Goal: Task Accomplishment & Management: Manage account settings

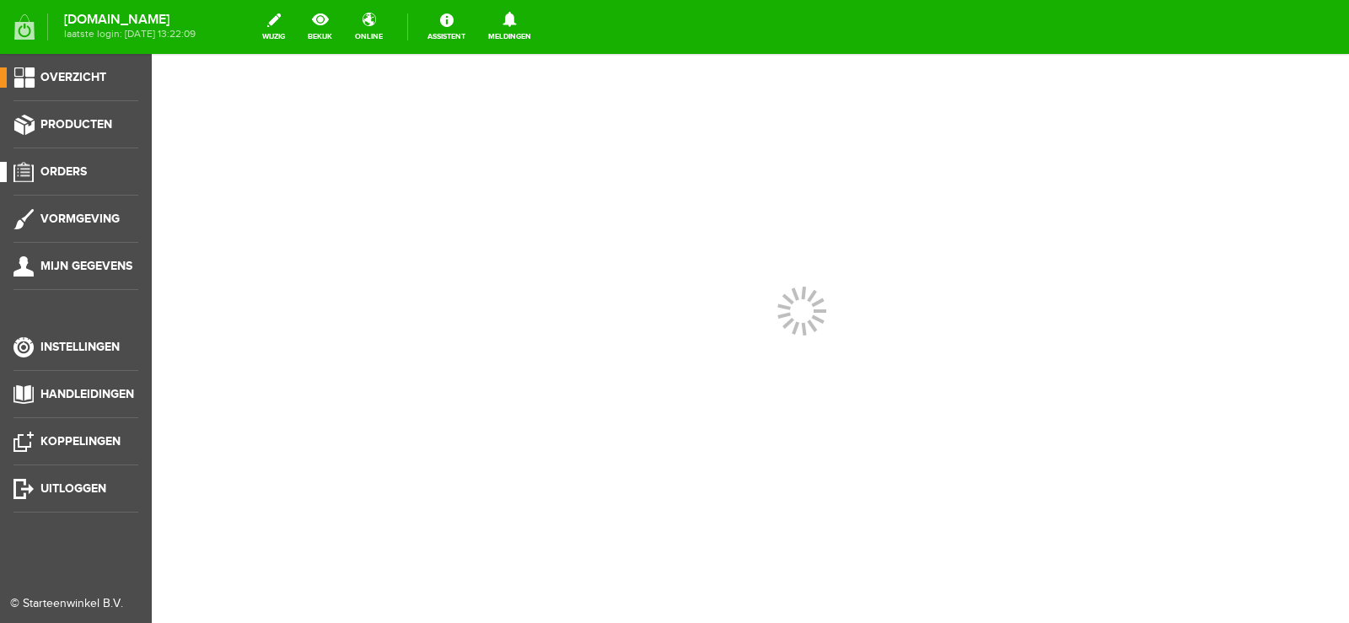
click at [78, 166] on span "Orders" at bounding box center [63, 171] width 46 height 14
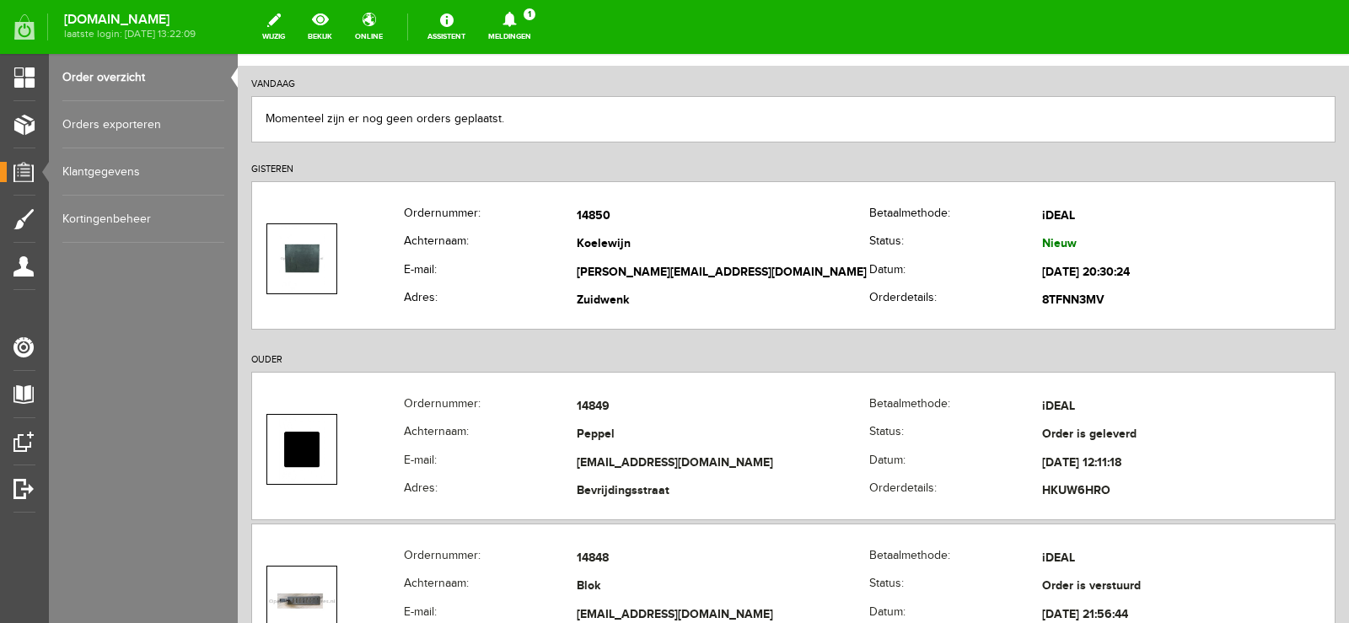
scroll to position [169, 0]
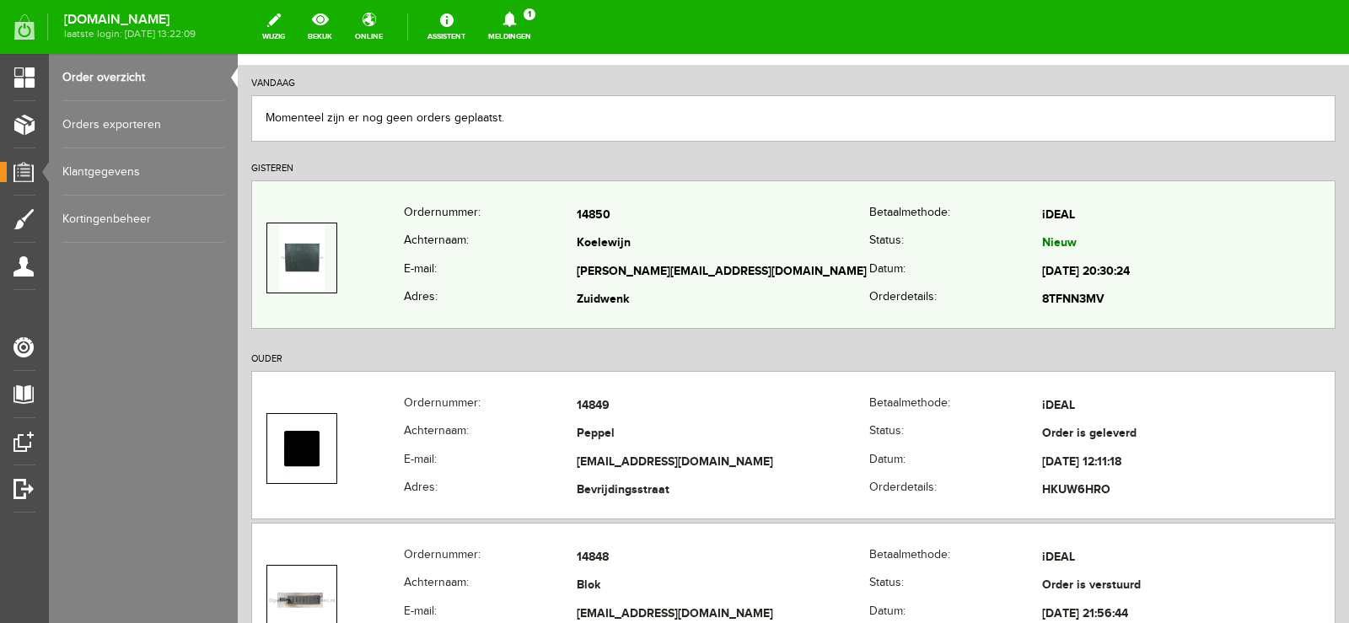
click at [733, 256] on td "Koelewijn" at bounding box center [723, 244] width 293 height 29
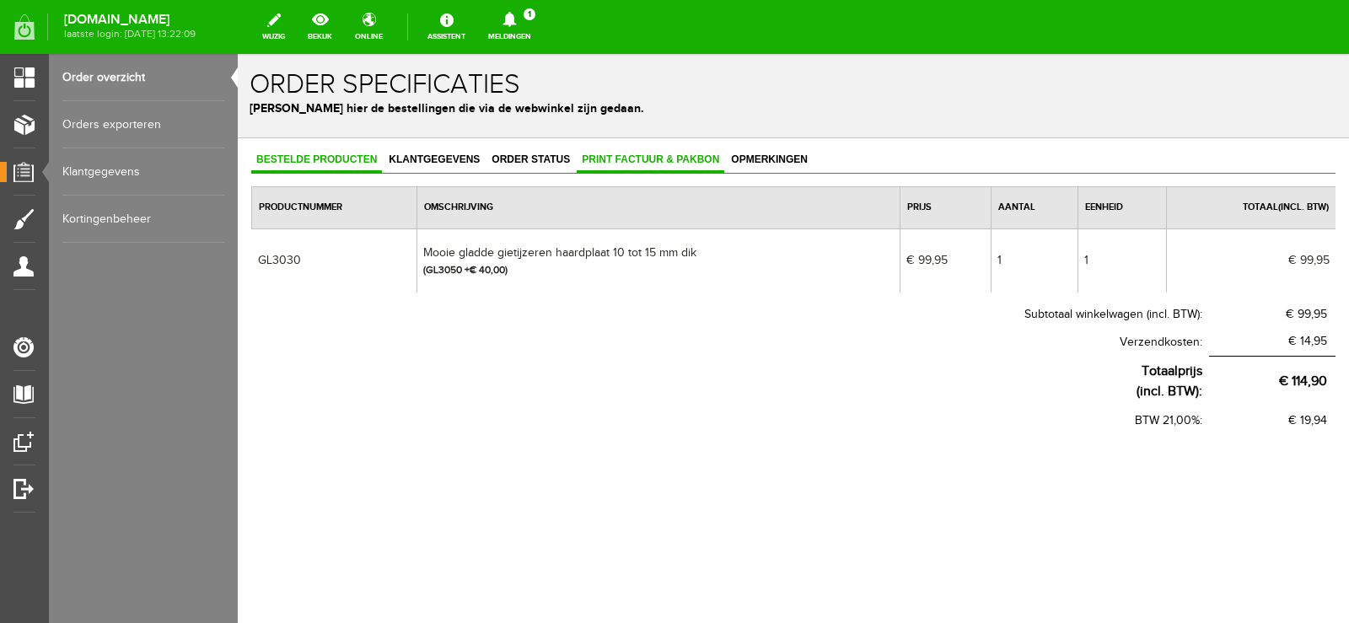
click at [646, 156] on span "Print factuur & pakbon" at bounding box center [651, 159] width 148 height 12
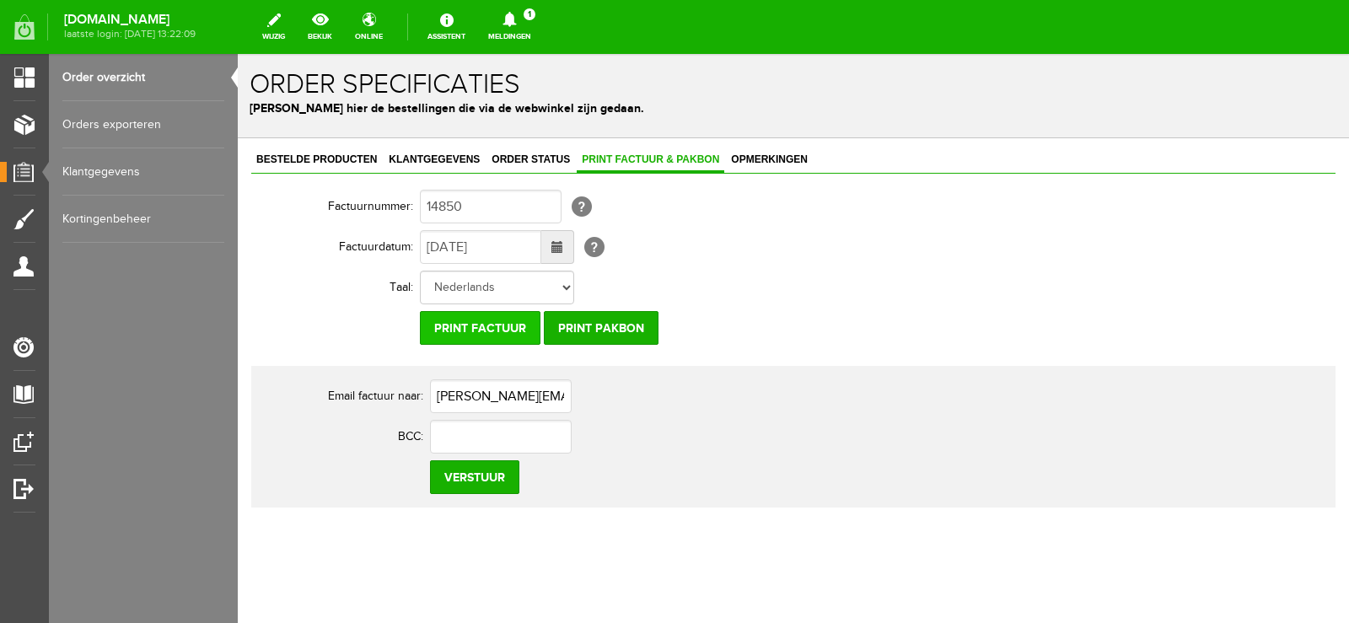
click at [510, 329] on input "Print factuur" at bounding box center [480, 328] width 121 height 34
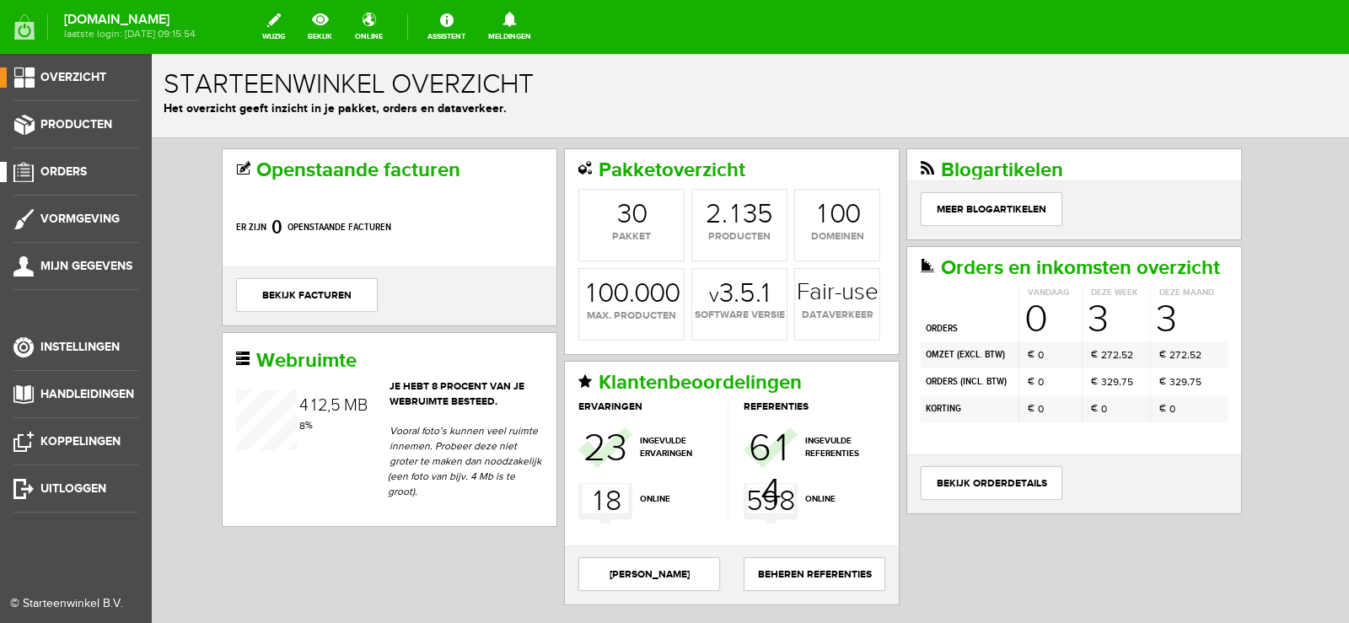
click at [56, 168] on span "Orders" at bounding box center [63, 171] width 46 height 14
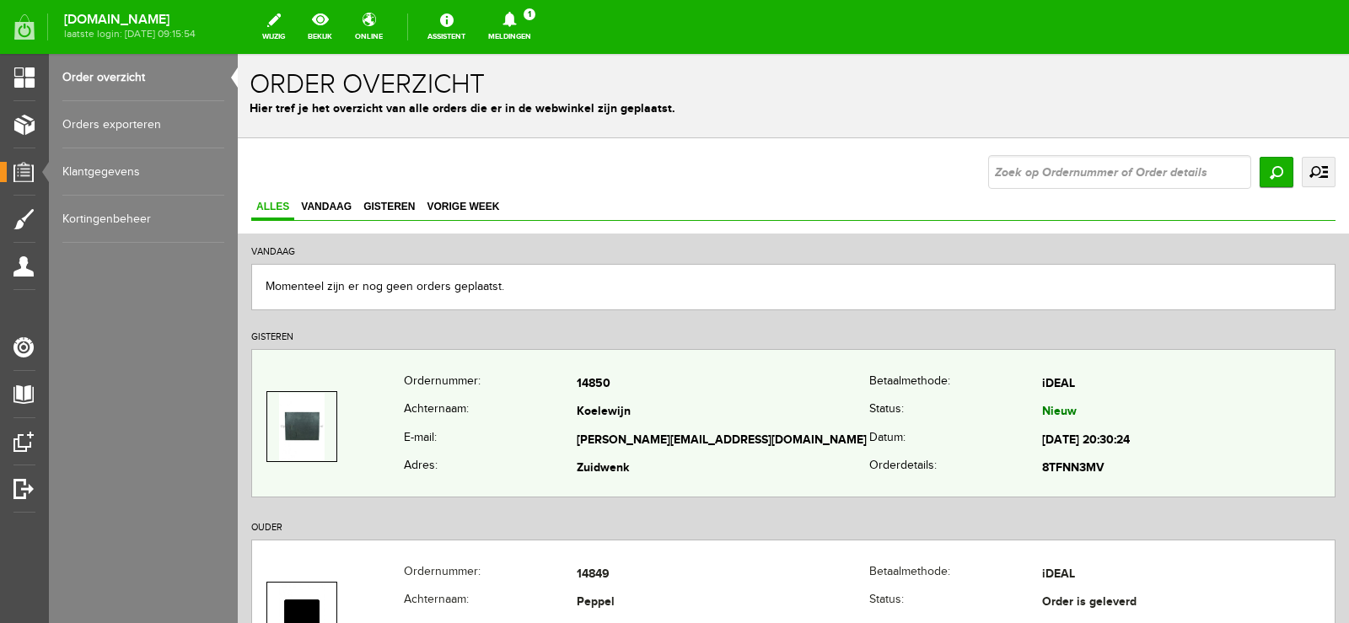
click at [825, 423] on td "Koelewijn" at bounding box center [723, 413] width 293 height 29
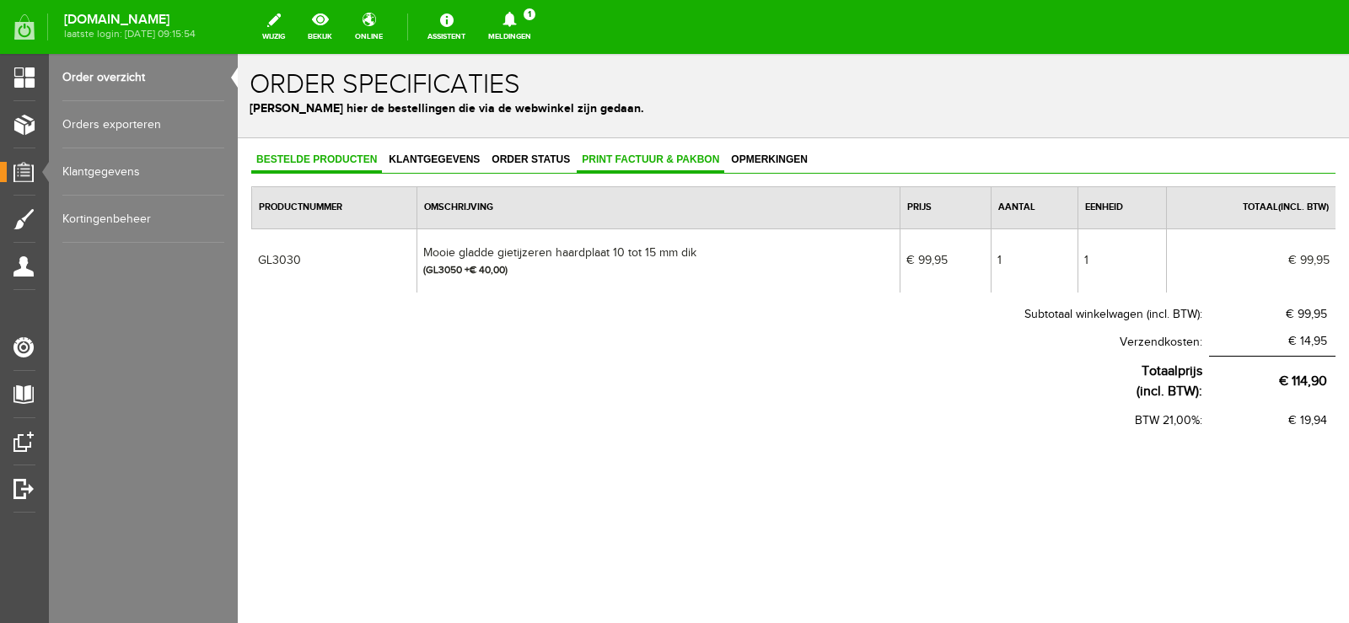
click at [644, 153] on link "Print factuur & pakbon" at bounding box center [651, 160] width 148 height 24
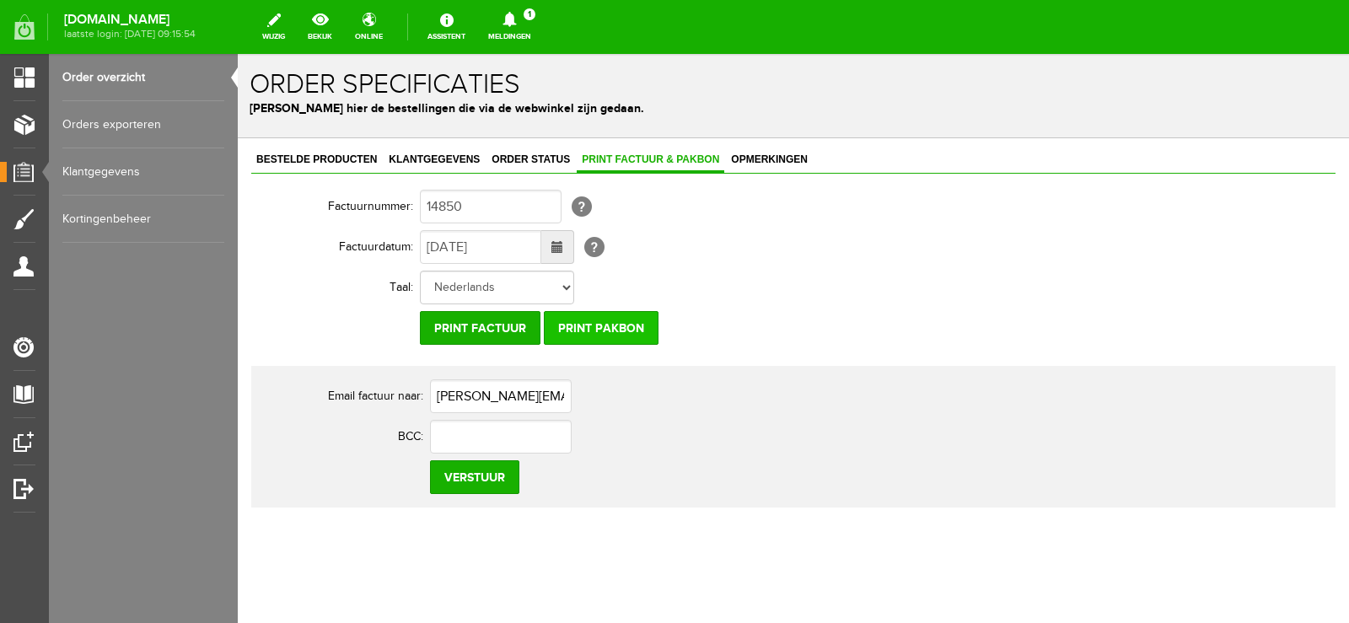
click at [599, 325] on input "Print pakbon" at bounding box center [601, 328] width 115 height 34
click at [516, 20] on icon at bounding box center [508, 19] width 13 height 15
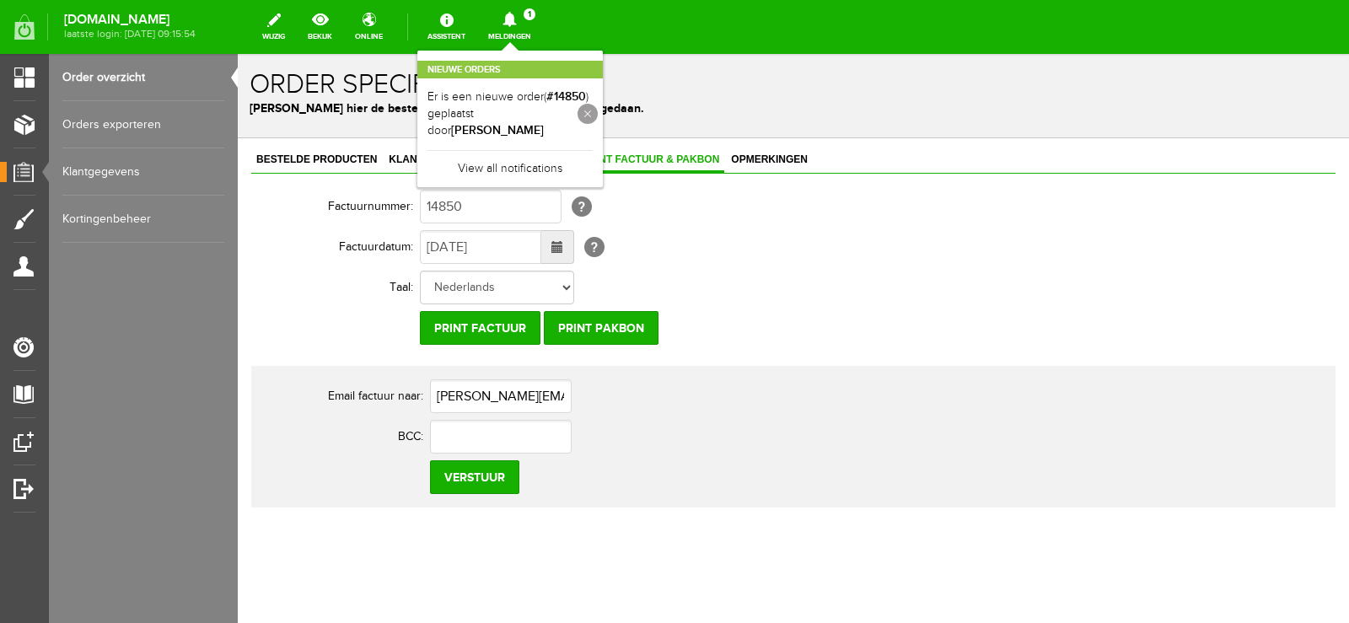
click at [598, 105] on link at bounding box center [587, 114] width 20 height 20
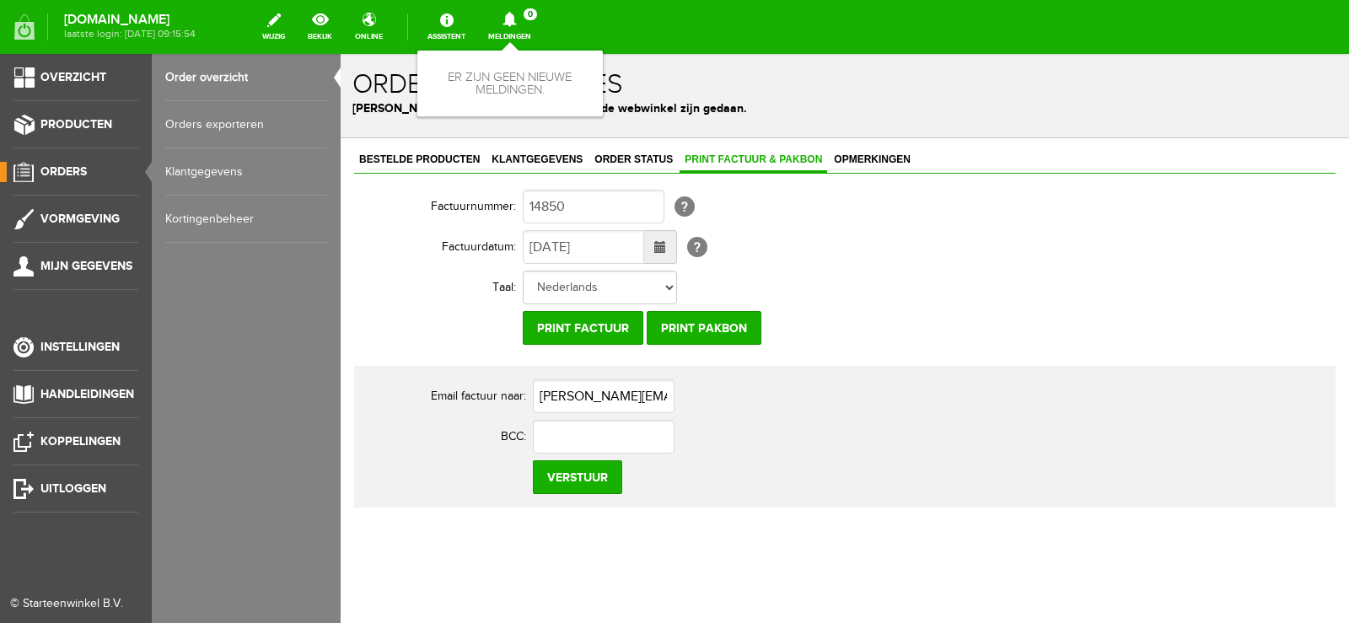
click at [70, 174] on span "Orders" at bounding box center [63, 171] width 46 height 14
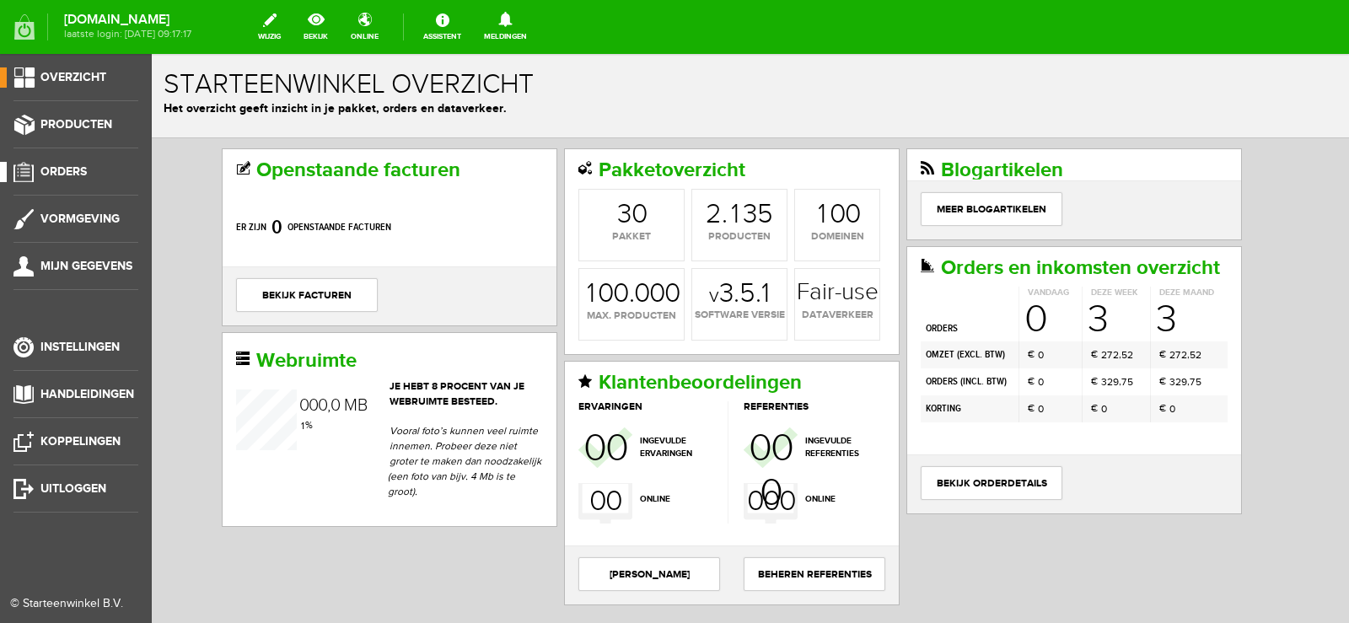
click at [89, 170] on link "Orders" at bounding box center [69, 172] width 138 height 20
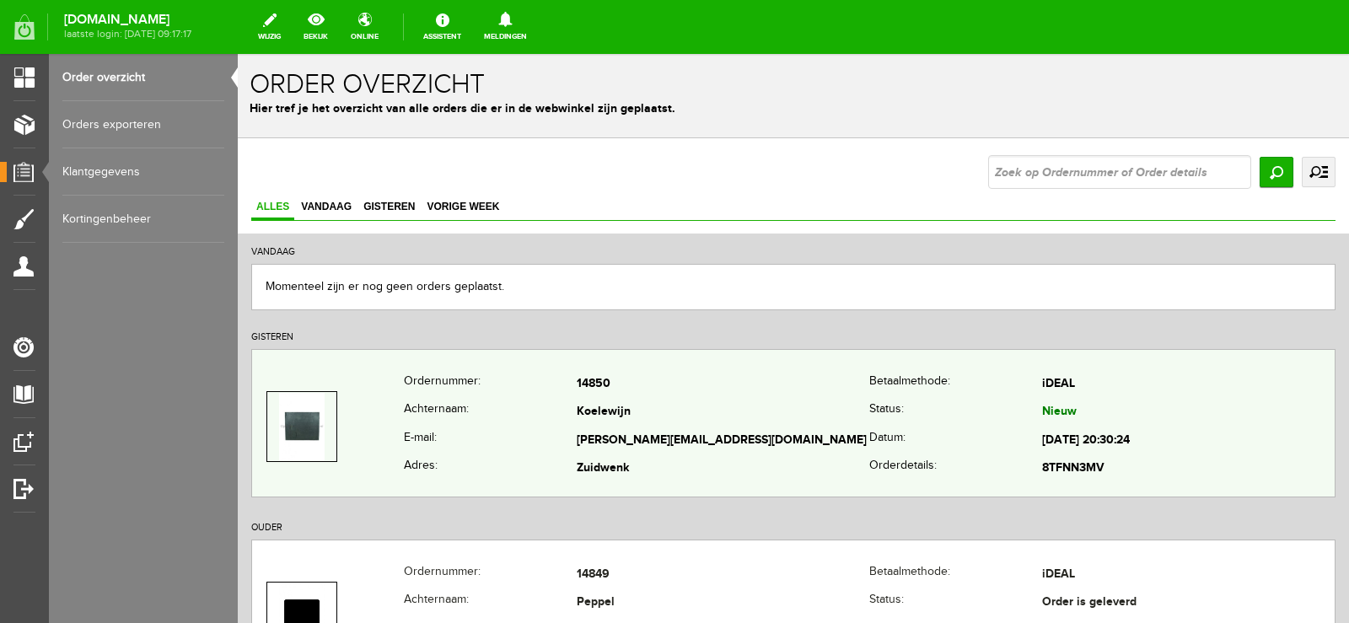
click at [778, 430] on td "[PERSON_NAME][EMAIL_ADDRESS][DOMAIN_NAME]" at bounding box center [723, 441] width 293 height 29
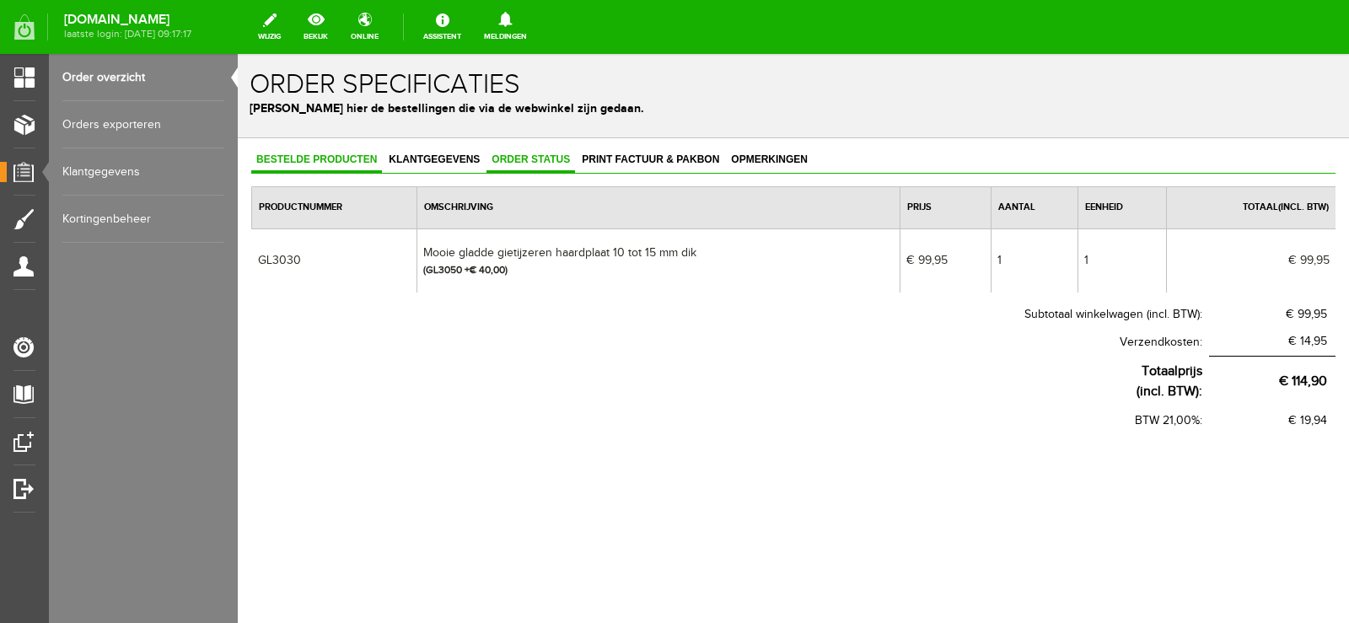
click at [536, 158] on span "Order status" at bounding box center [530, 159] width 89 height 12
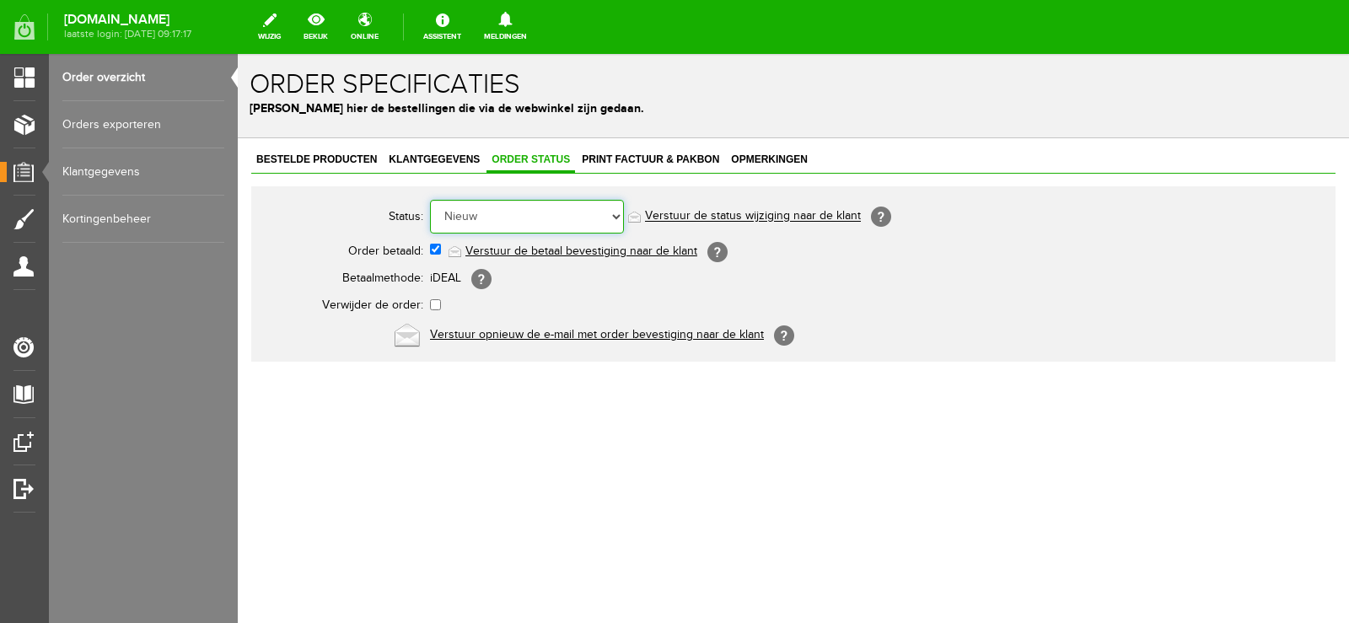
click at [614, 216] on select "Order niet afgerond Nieuw Order in behandeling Wacht op leverancier Wacht op be…" at bounding box center [527, 217] width 194 height 34
select select "14"
click at [430, 200] on select "Order niet afgerond Nieuw Order in behandeling Wacht op leverancier Wacht op be…" at bounding box center [527, 217] width 194 height 34
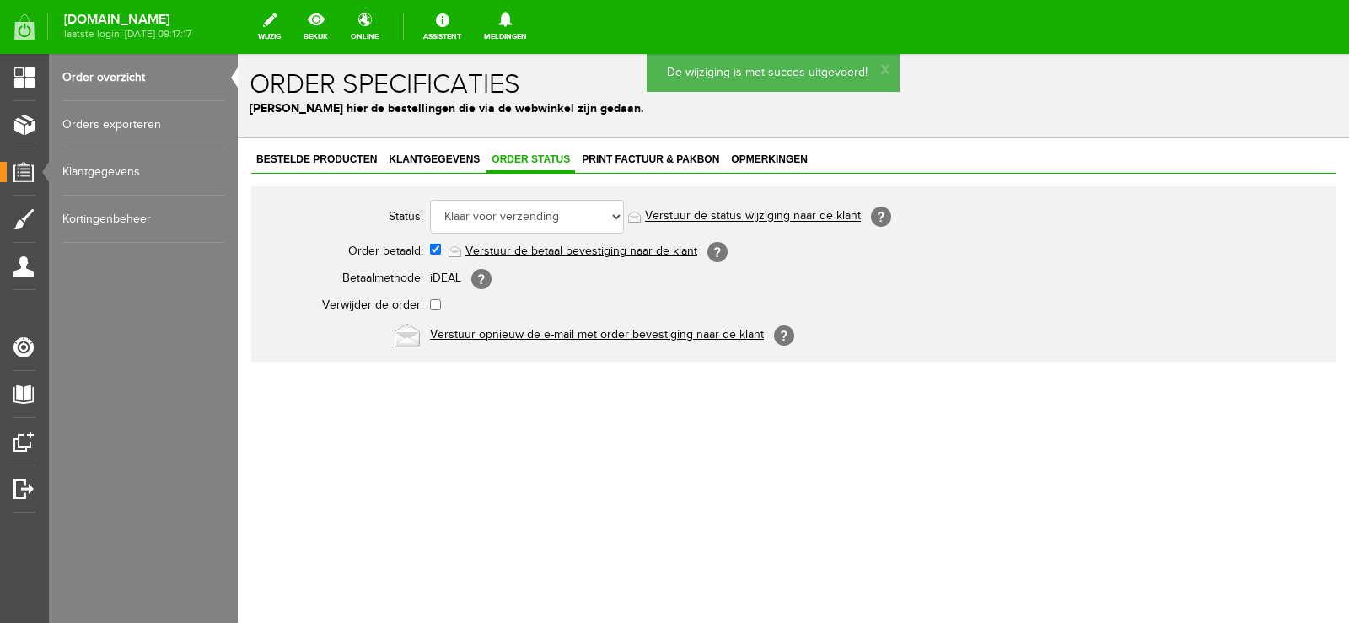
click at [782, 216] on link "Verstuur de status wijziging naar de klant" at bounding box center [753, 216] width 216 height 13
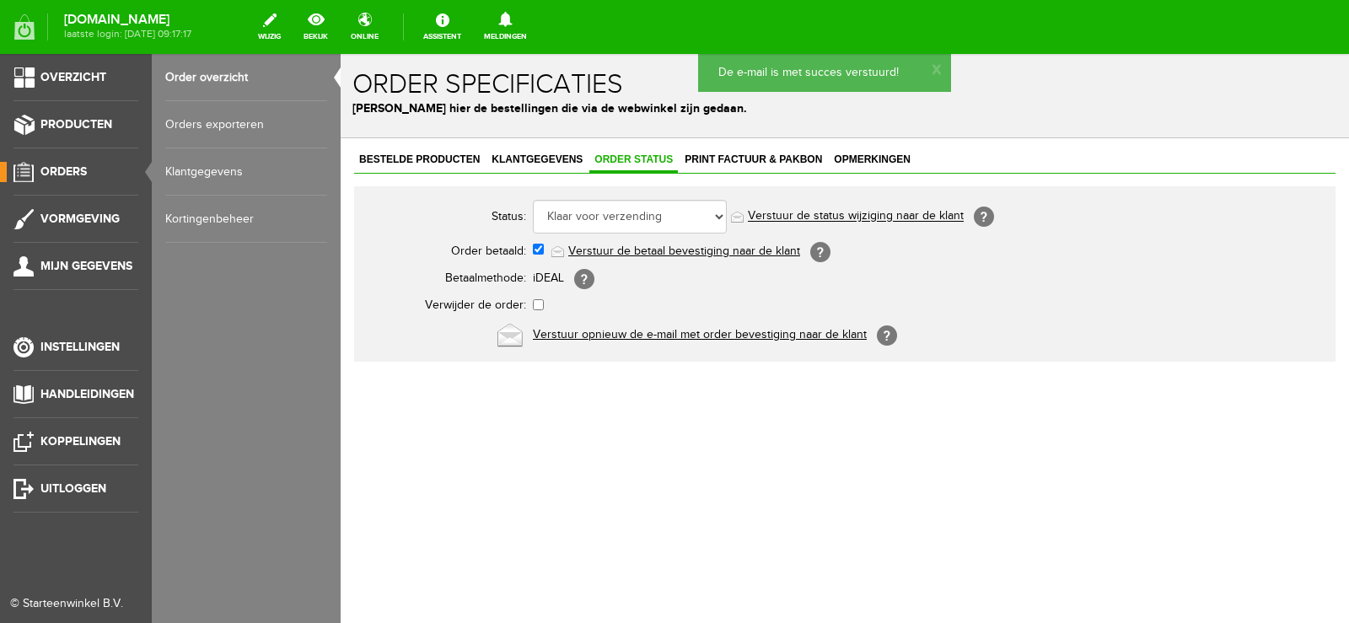
click at [77, 171] on span "Orders" at bounding box center [63, 171] width 46 height 14
